Goal: Task Accomplishment & Management: Manage account settings

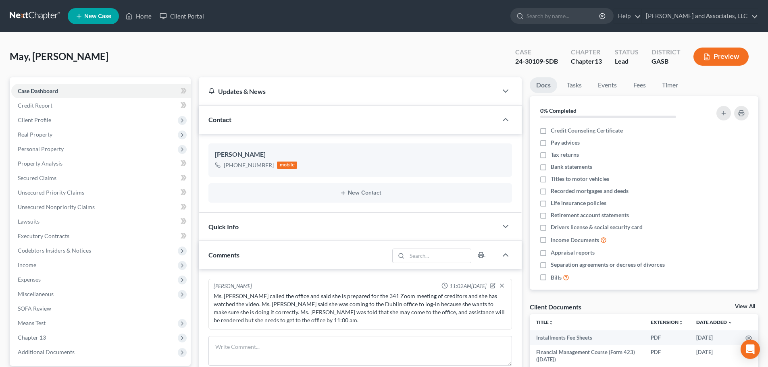
select select "0"
click at [138, 17] on link "Home" at bounding box center [138, 16] width 34 height 15
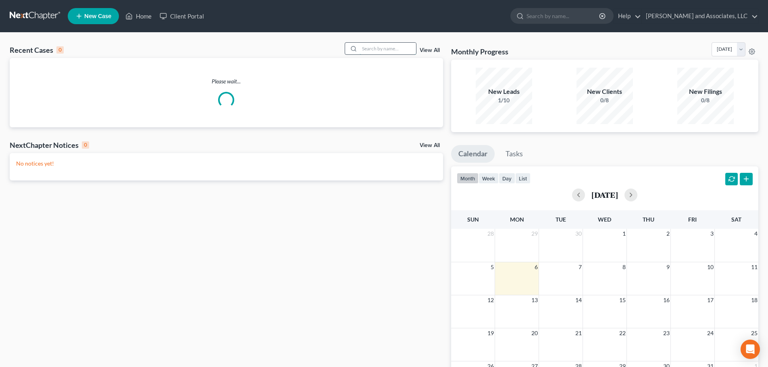
click at [365, 50] on input "search" at bounding box center [388, 49] width 56 height 12
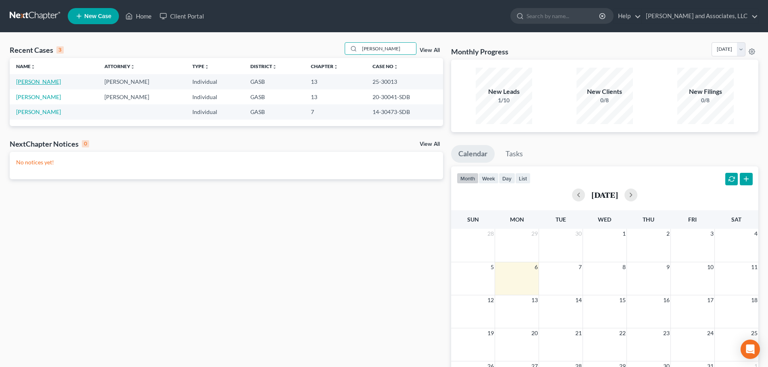
type input "[PERSON_NAME]"
click at [45, 83] on link "[PERSON_NAME]" at bounding box center [38, 81] width 45 height 7
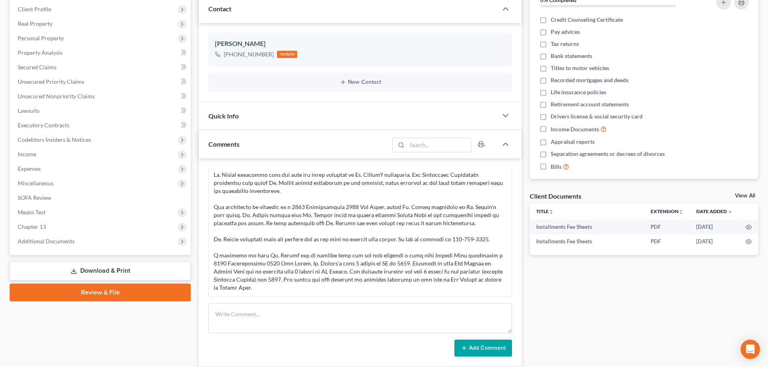
scroll to position [242, 0]
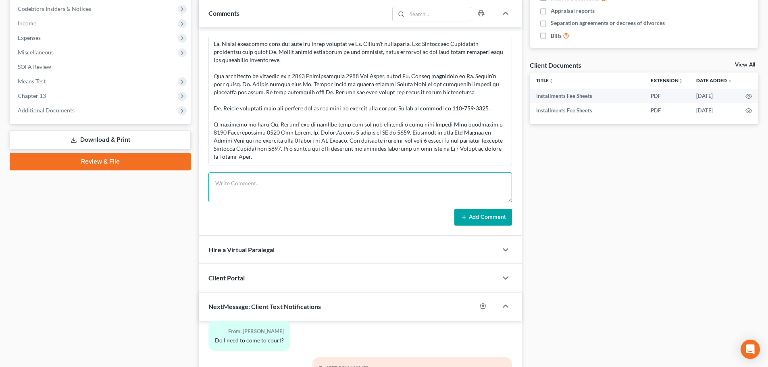
drag, startPoint x: 239, startPoint y: 189, endPoint x: 248, endPoint y: 189, distance: 8.9
click at [241, 189] on textarea at bounding box center [359, 188] width 303 height 30
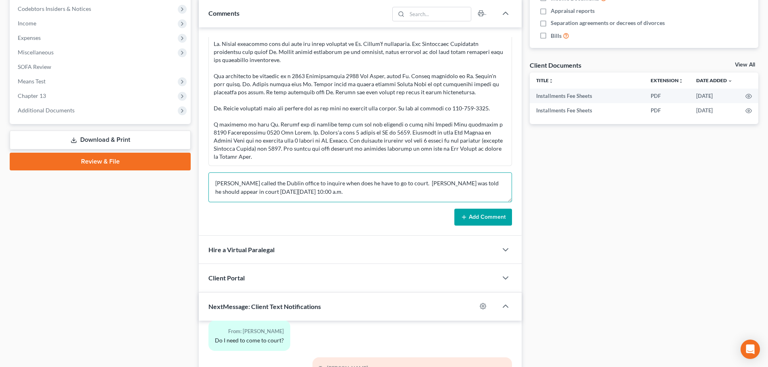
type textarea "[PERSON_NAME] called the Dublin office to inquire when does he have to go to co…"
click at [480, 217] on button "Add Comment" at bounding box center [483, 217] width 58 height 17
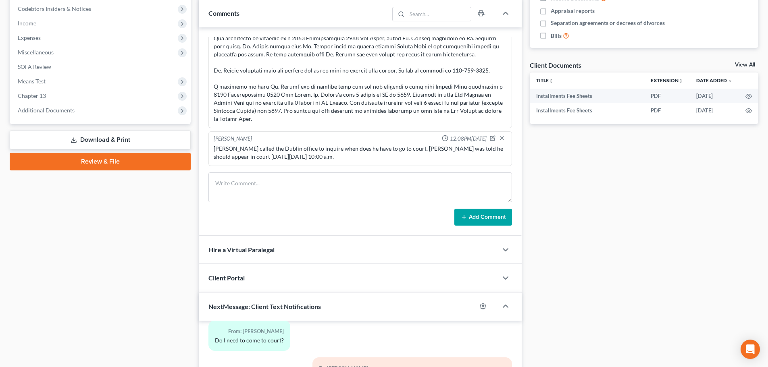
scroll to position [0, 0]
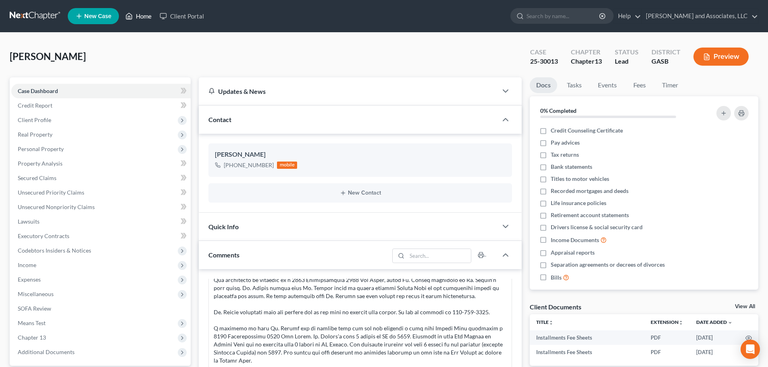
click at [141, 16] on link "Home" at bounding box center [138, 16] width 34 height 15
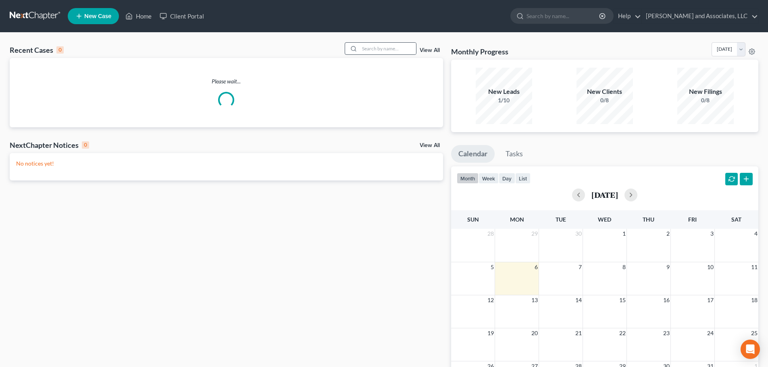
click at [359, 46] on div at bounding box center [352, 49] width 15 height 12
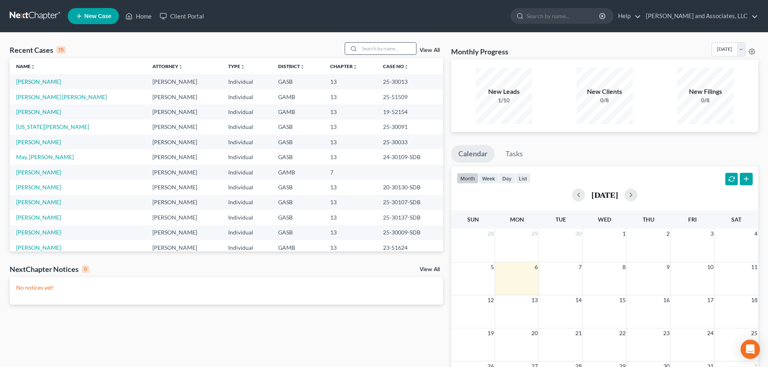
click at [362, 47] on input "search" at bounding box center [388, 49] width 56 height 12
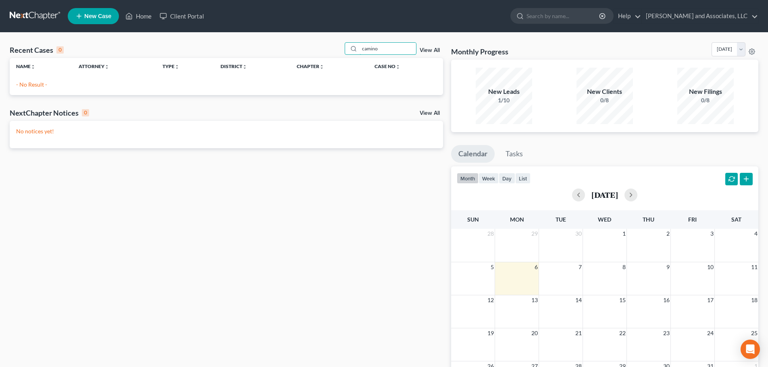
drag, startPoint x: 382, startPoint y: 47, endPoint x: 309, endPoint y: 51, distance: 73.5
click at [309, 51] on div "Recent Cases 0 camino View All" at bounding box center [226, 50] width 433 height 16
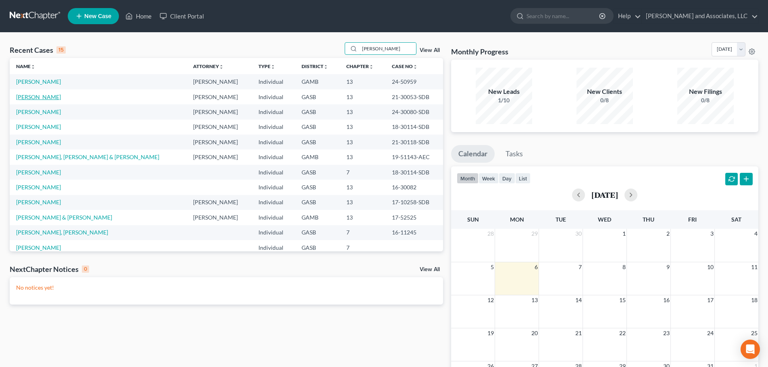
type input "[PERSON_NAME]"
click at [48, 98] on link "[PERSON_NAME]" at bounding box center [38, 97] width 45 height 7
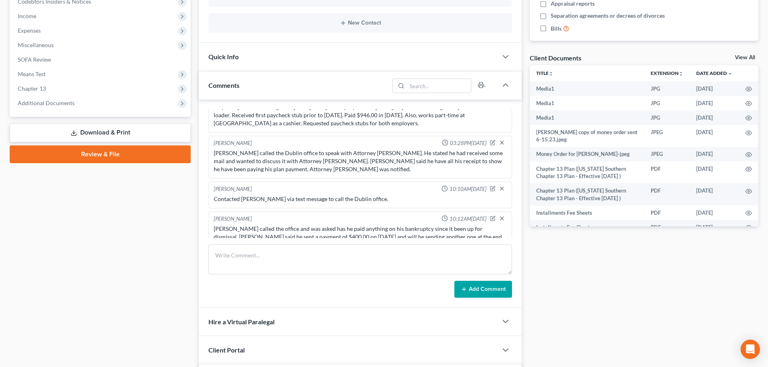
scroll to position [282, 0]
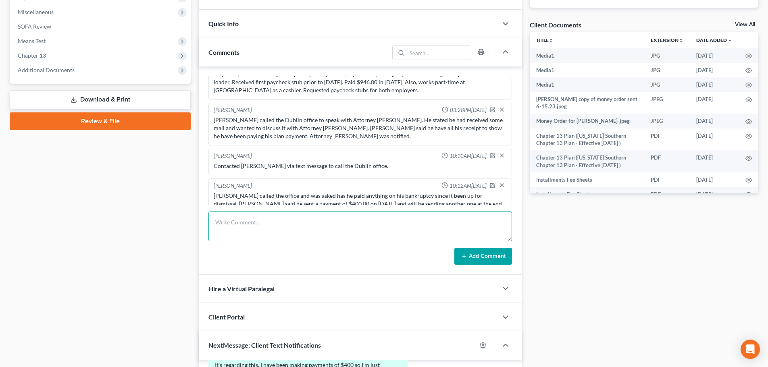
click at [248, 229] on textarea at bounding box center [359, 227] width 303 height 30
click at [356, 222] on textarea "[PERSON_NAME] stopped by the Dublin office to inquire about his plan completion…" at bounding box center [359, 227] width 303 height 30
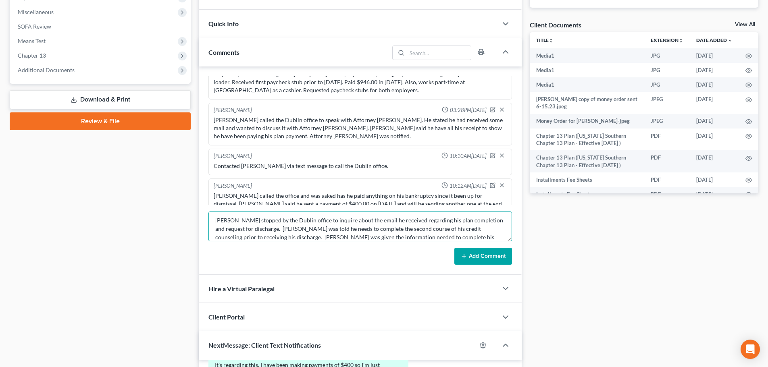
scroll to position [0, 0]
type textarea "[PERSON_NAME] stopped by the Dublin office to inquire about the email he receiv…"
click at [481, 253] on button "Add Comment" at bounding box center [483, 256] width 58 height 17
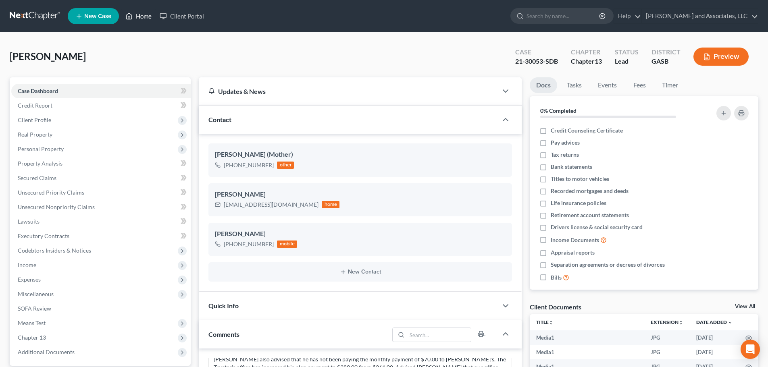
click at [142, 13] on link "Home" at bounding box center [138, 16] width 34 height 15
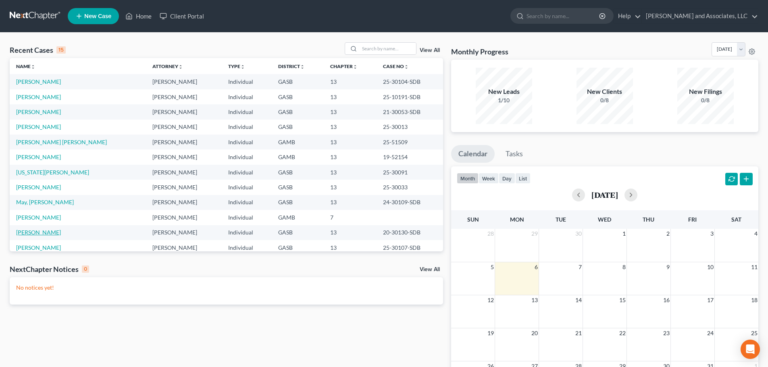
click at [39, 230] on link "[PERSON_NAME]" at bounding box center [38, 232] width 45 height 7
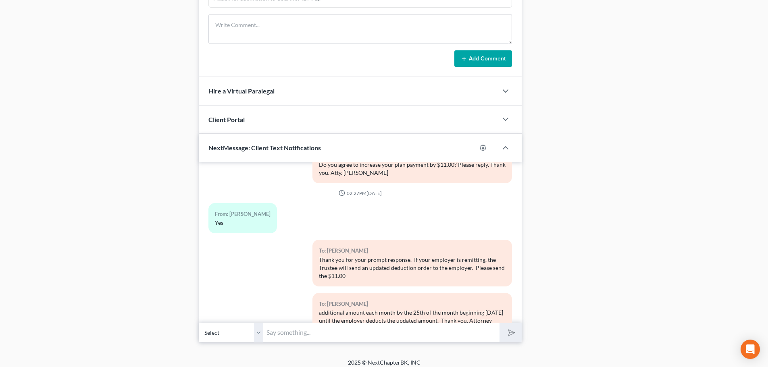
scroll to position [285, 0]
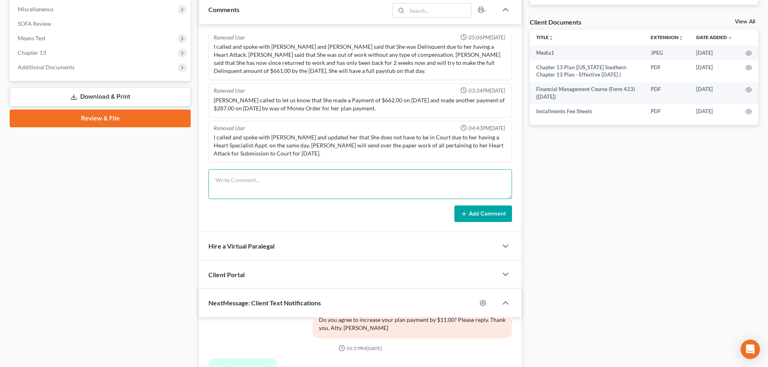
click at [244, 181] on textarea at bounding box center [359, 184] width 303 height 30
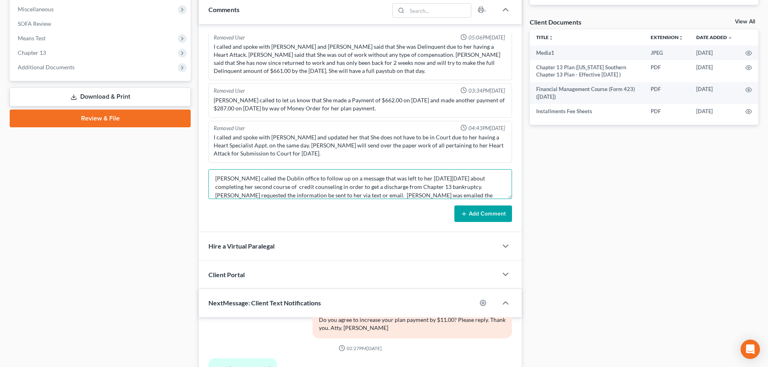
scroll to position [10, 0]
click at [215, 193] on textarea "[PERSON_NAME] called the Dublin office to follow up on a message that was left …" at bounding box center [359, 184] width 303 height 30
type textarea "[PERSON_NAME] called the Dublin office to follow up on a message that was left …"
click at [480, 212] on button "Add Comment" at bounding box center [483, 214] width 58 height 17
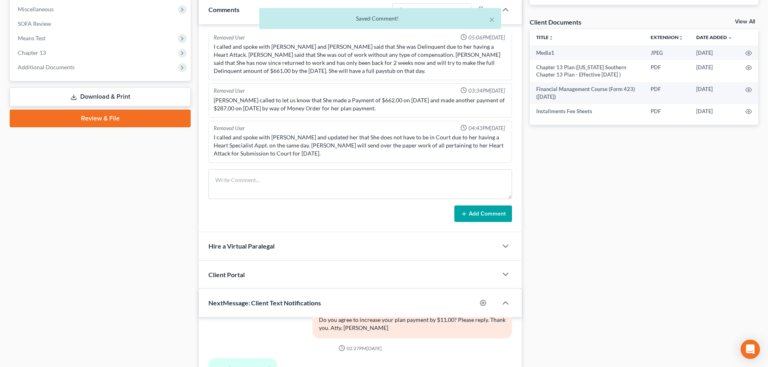
scroll to position [440, 0]
